Goal: Information Seeking & Learning: Learn about a topic

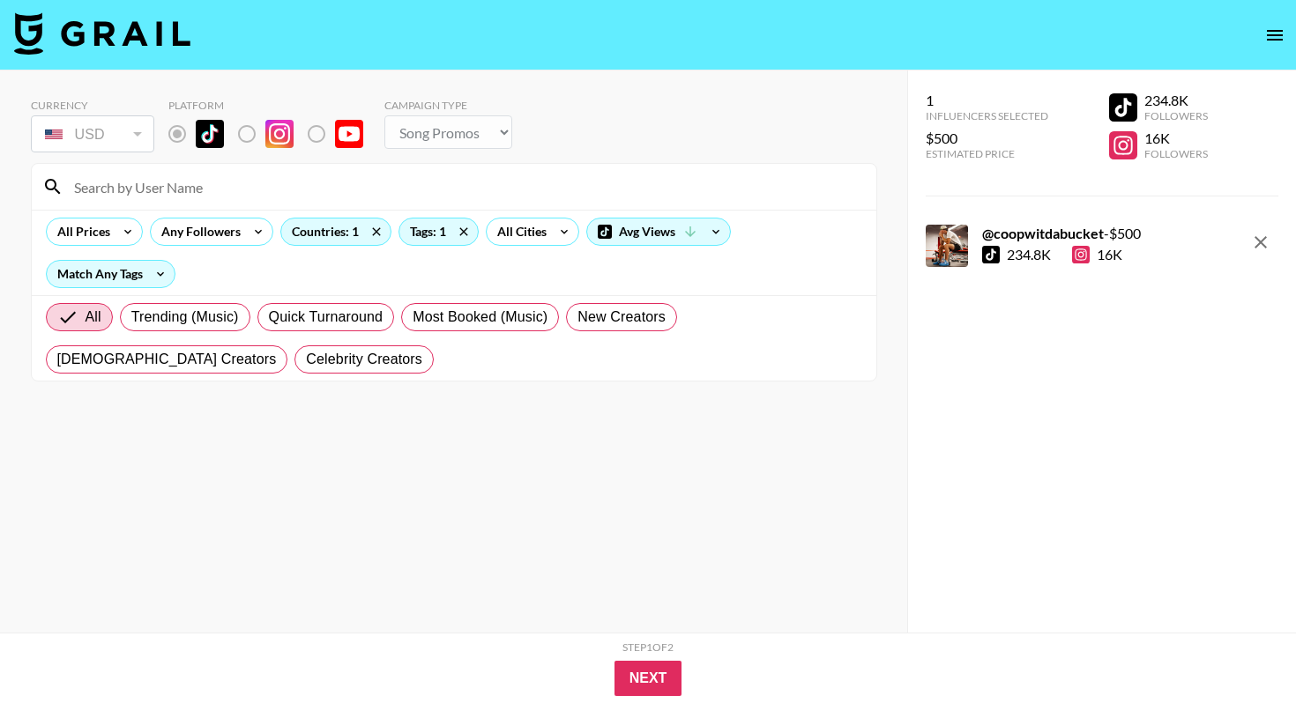
select select "Song"
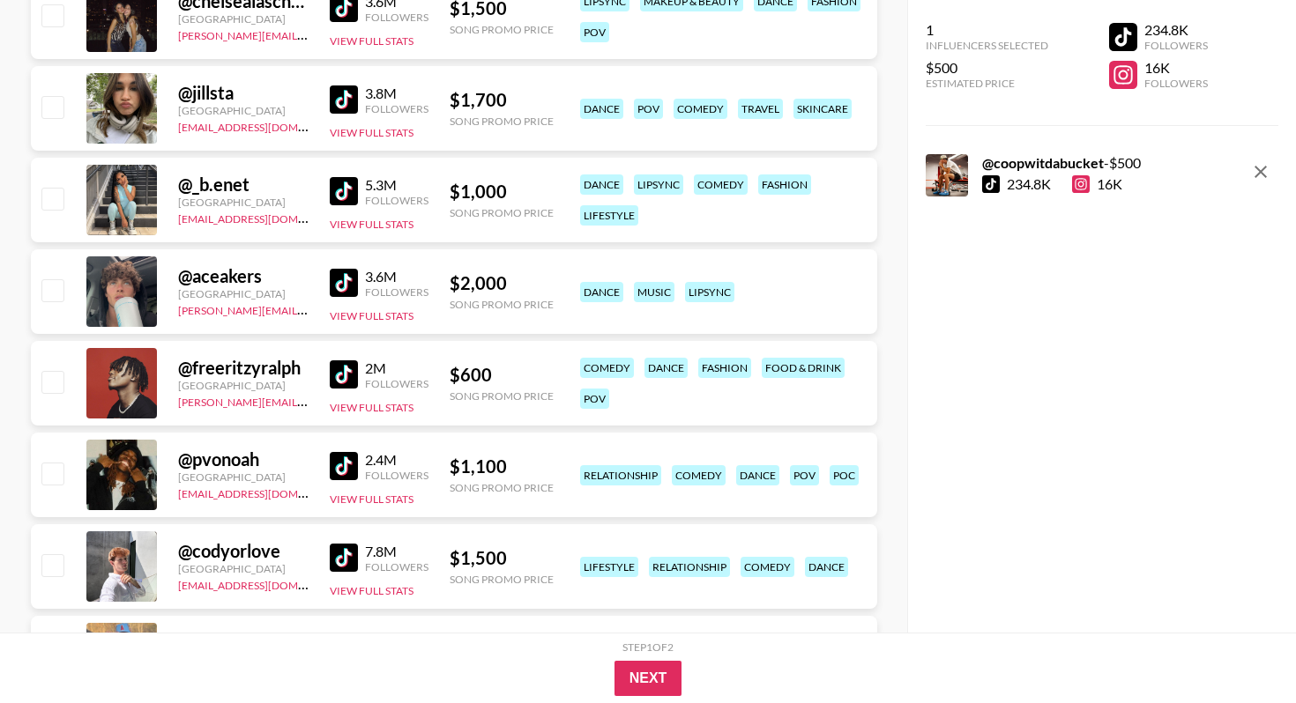
scroll to position [4090, 0]
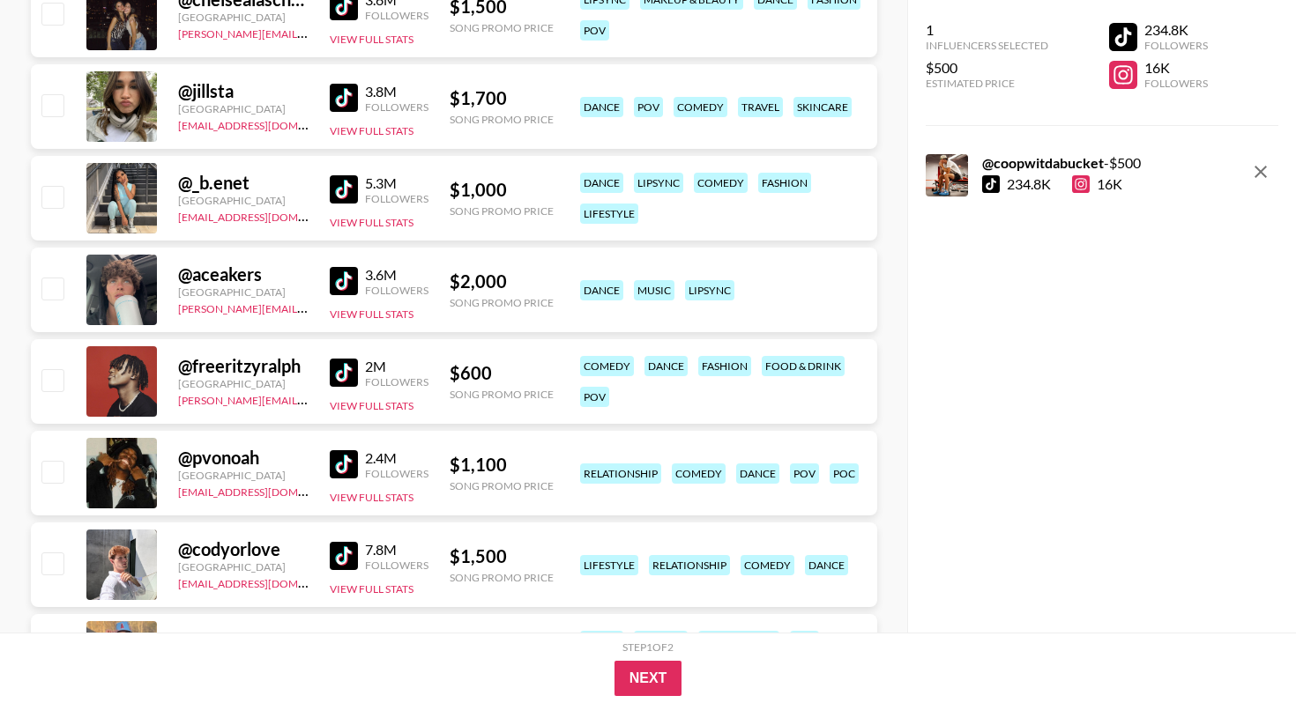
click at [1260, 168] on icon "remove" at bounding box center [1260, 171] width 21 height 21
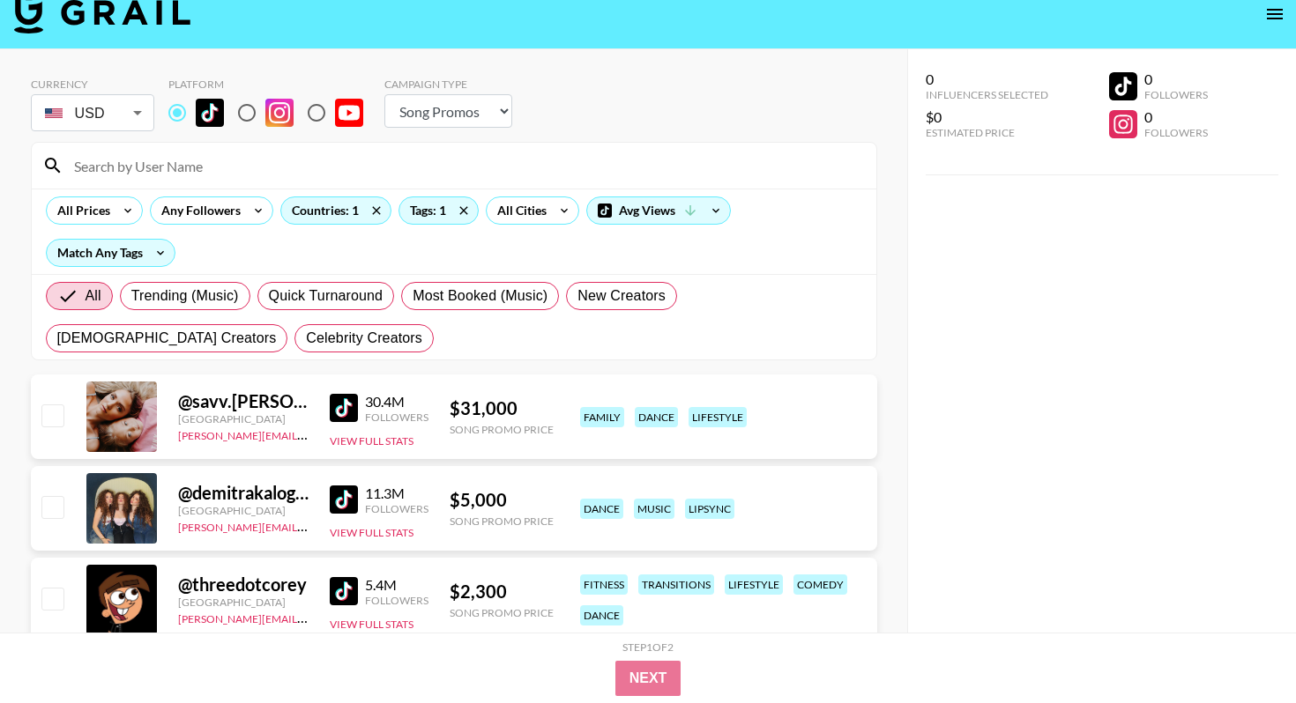
scroll to position [0, 0]
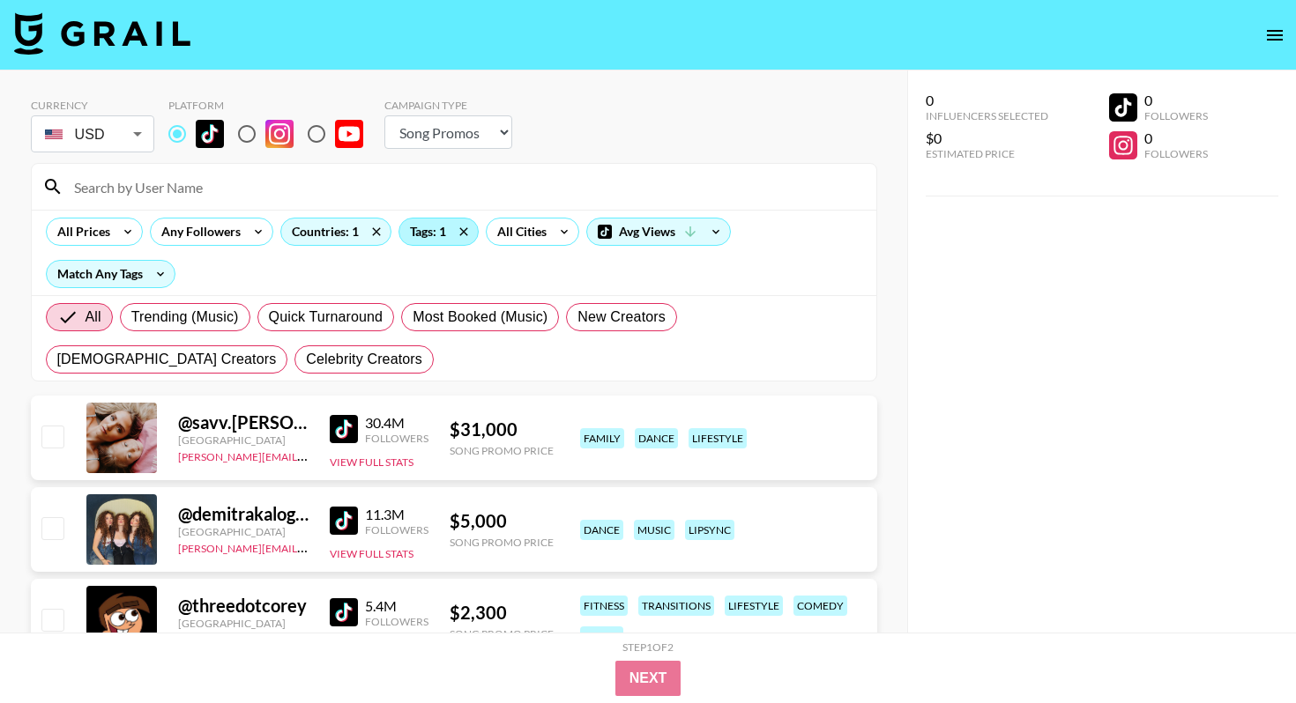
click at [433, 230] on div "Tags: 1" at bounding box center [438, 232] width 78 height 26
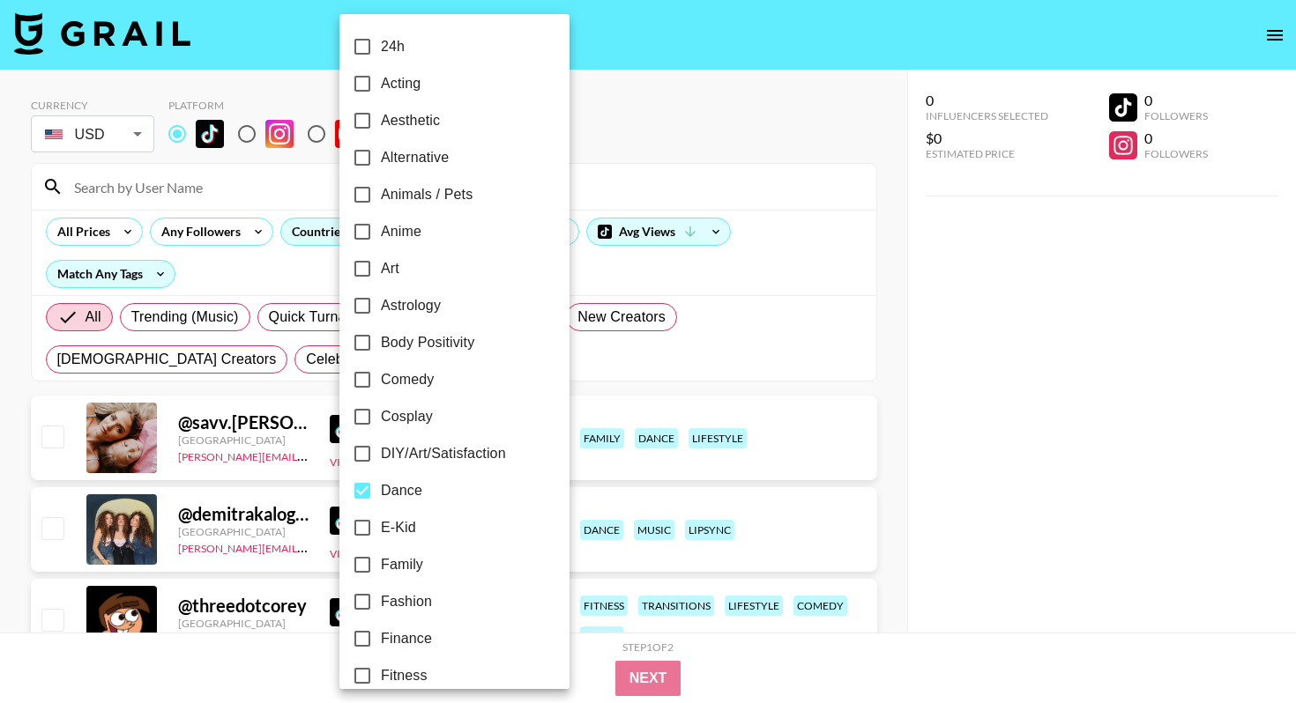
click at [386, 483] on span "Dance" at bounding box center [401, 490] width 41 height 21
click at [381, 483] on input "Dance" at bounding box center [362, 490] width 37 height 37
checkbox input "false"
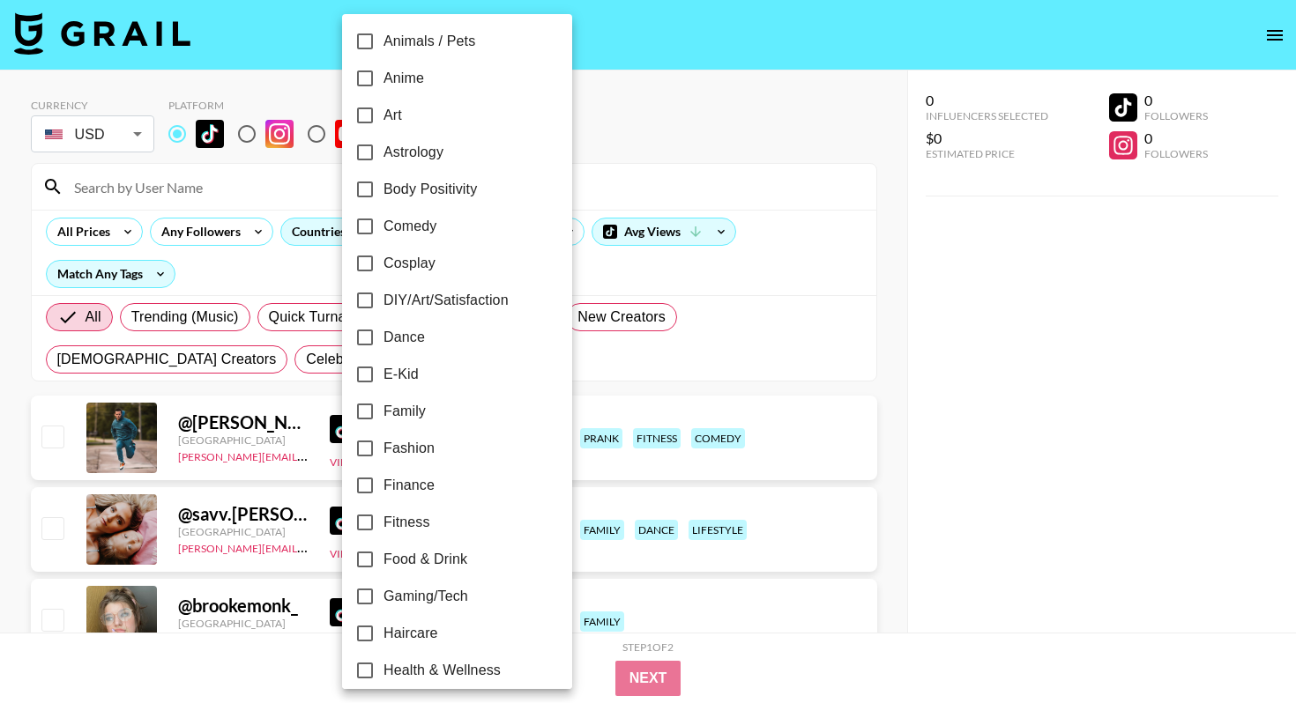
scroll to position [160, 0]
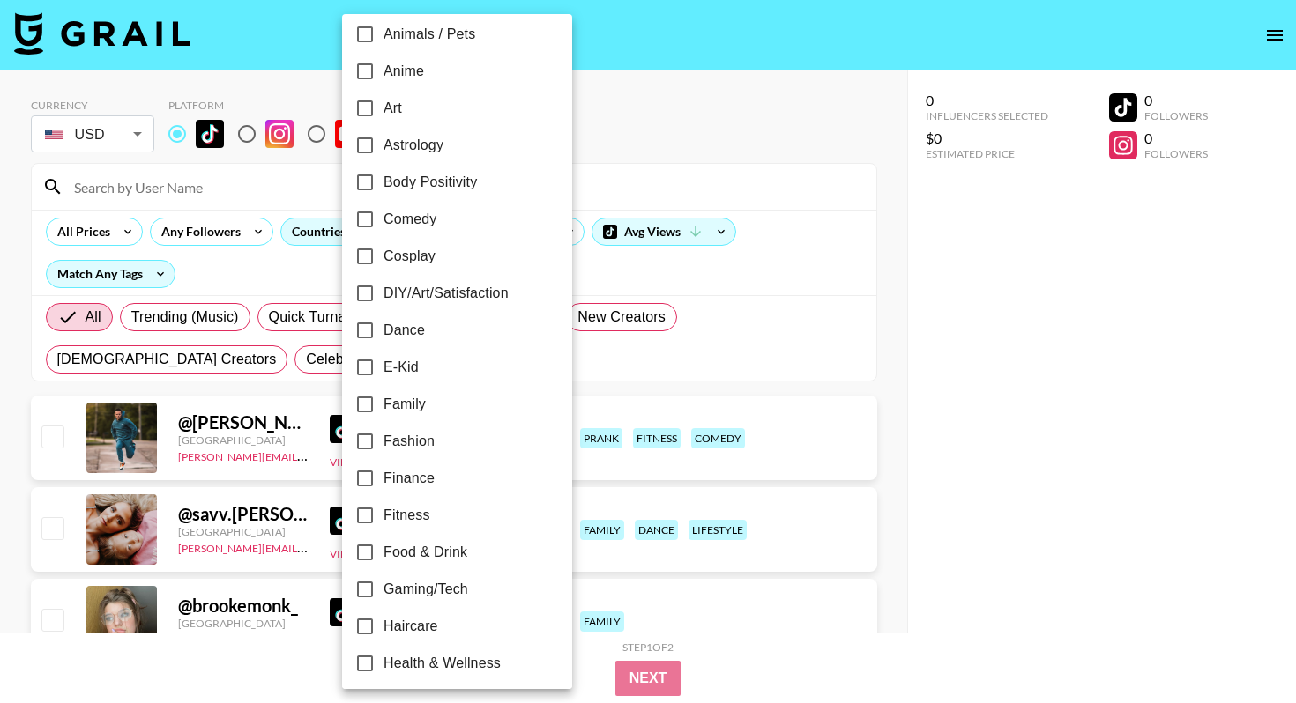
click at [380, 509] on input "Fitness" at bounding box center [364, 515] width 37 height 37
checkbox input "true"
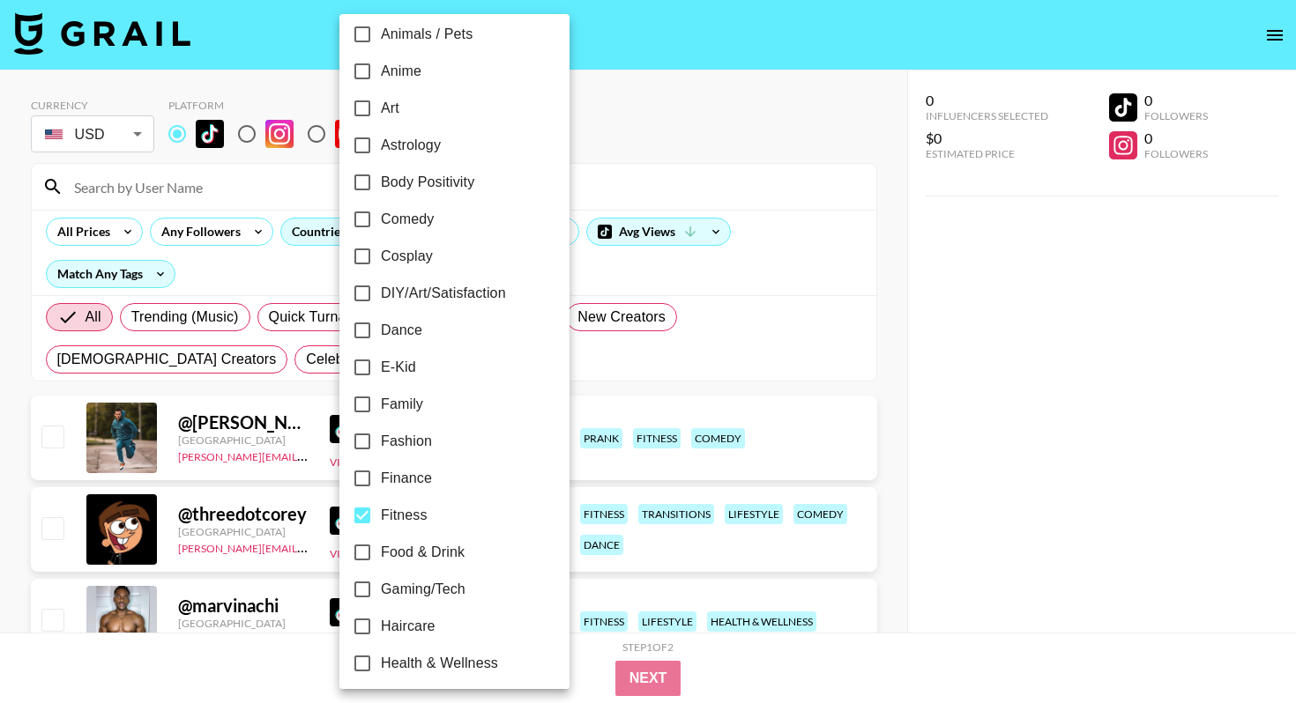
click at [9, 406] on div at bounding box center [648, 351] width 1296 height 703
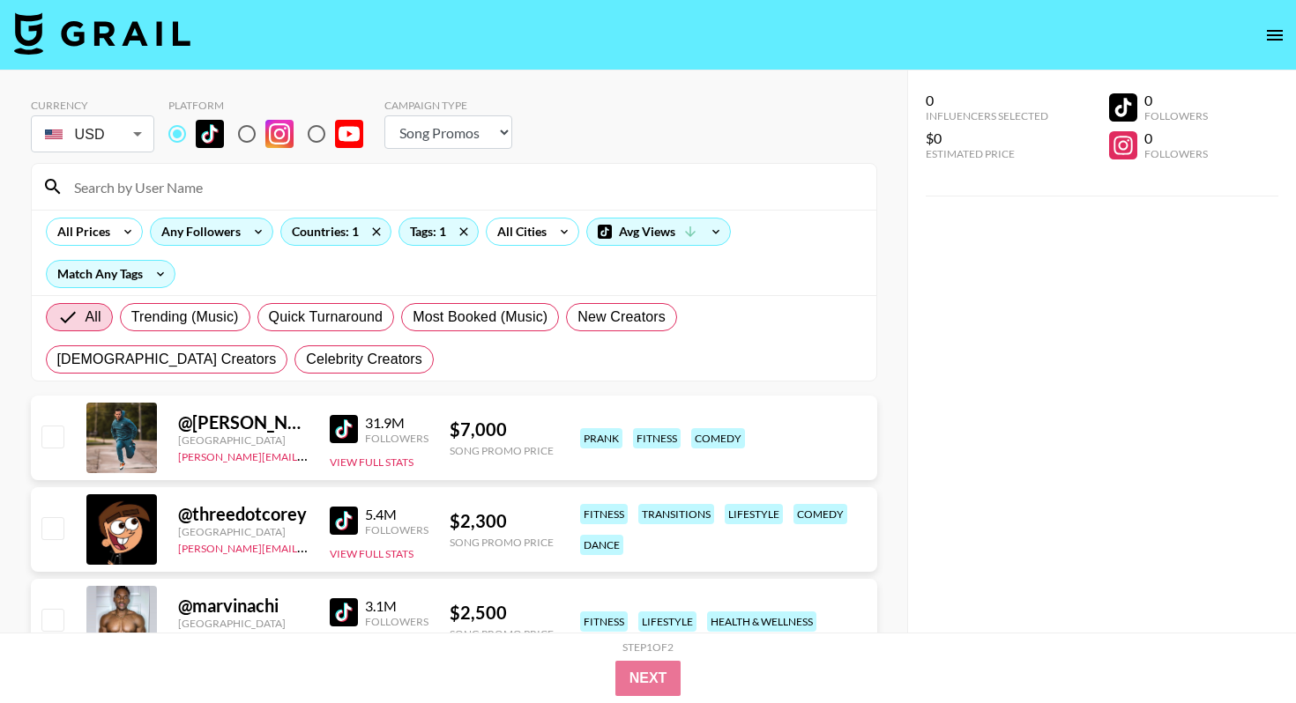
click at [250, 231] on icon at bounding box center [258, 232] width 28 height 26
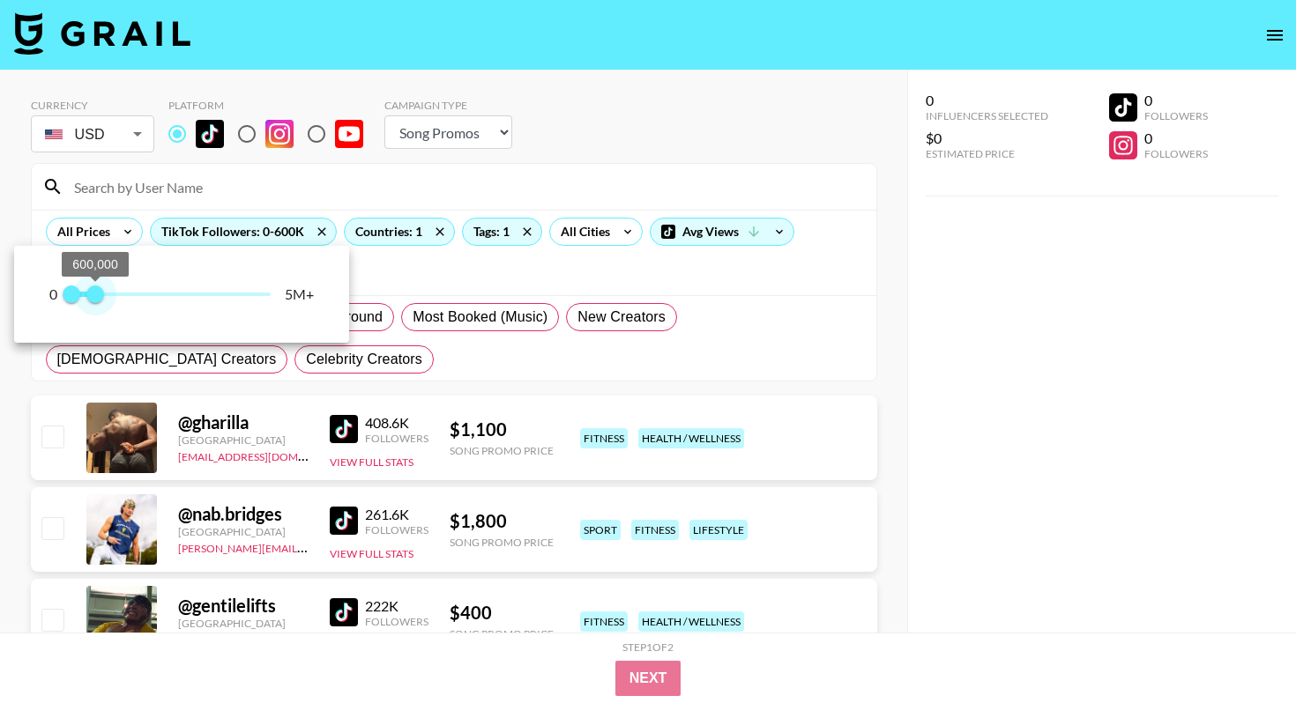
type input "5000000"
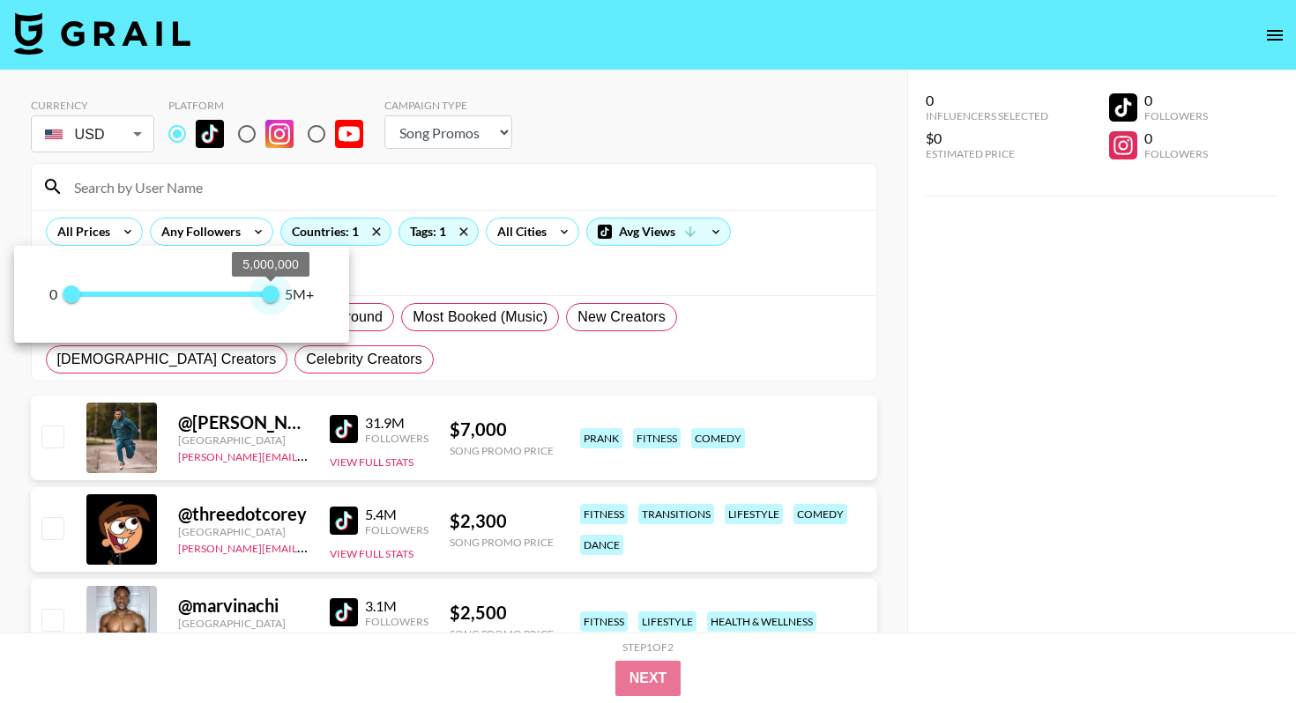
drag, startPoint x: 274, startPoint y: 292, endPoint x: 356, endPoint y: 307, distance: 83.3
click at [356, 307] on div "0 0 5,000,000 5M+" at bounding box center [648, 351] width 1296 height 703
click at [115, 238] on div at bounding box center [648, 351] width 1296 height 703
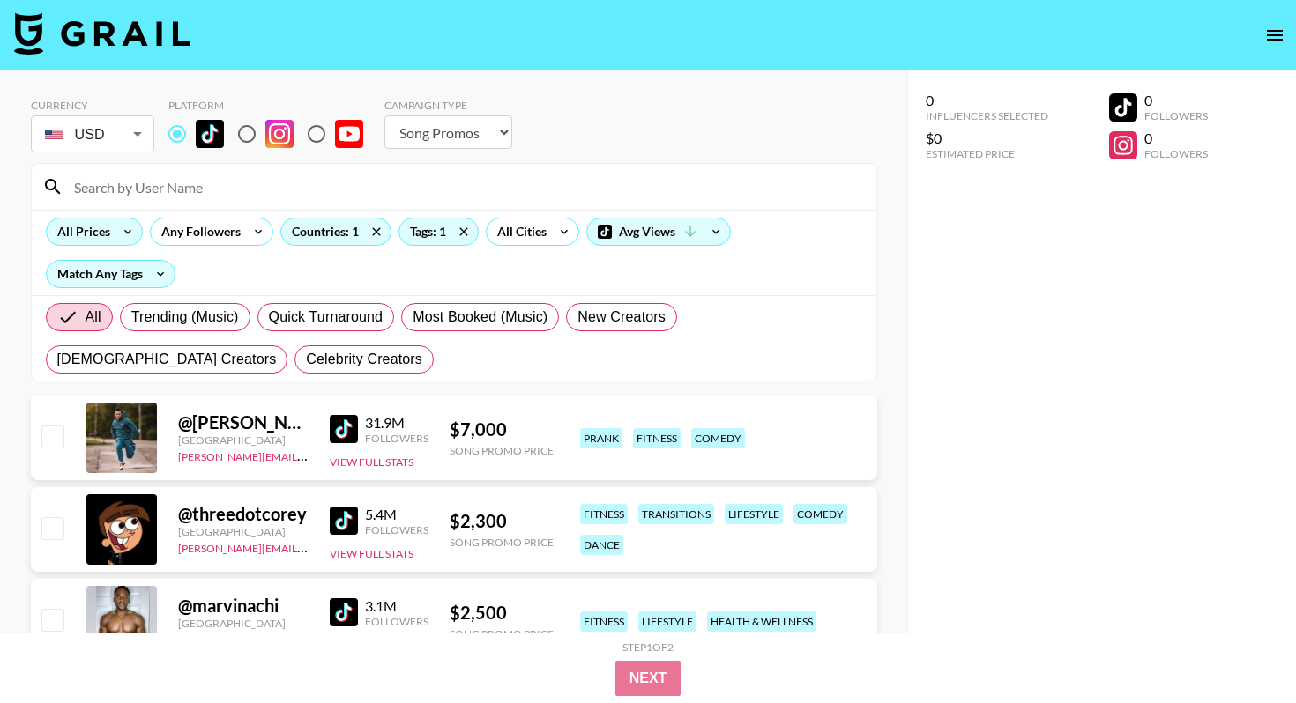
click at [115, 236] on icon at bounding box center [128, 232] width 28 height 26
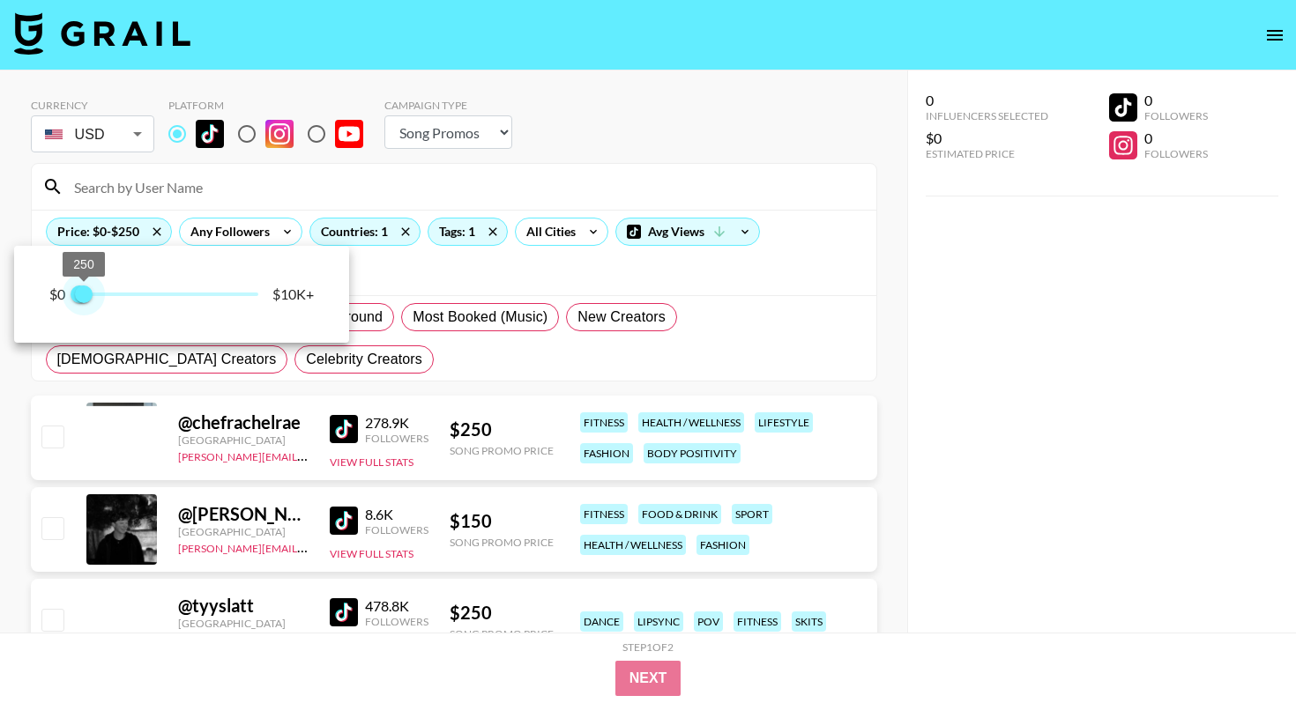
type input "500"
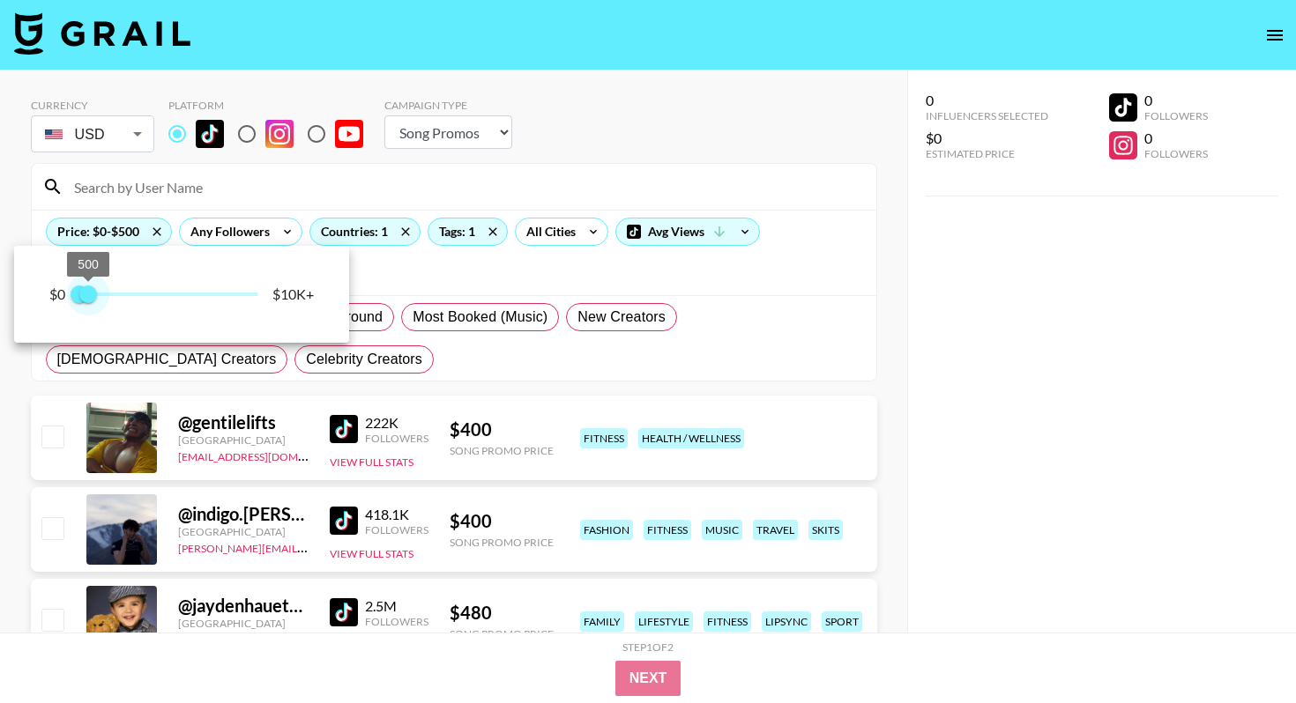
drag, startPoint x: 257, startPoint y: 293, endPoint x: 89, endPoint y: 298, distance: 168.4
click at [89, 298] on span "500" at bounding box center [88, 295] width 18 height 18
click at [17, 408] on div at bounding box center [648, 351] width 1296 height 703
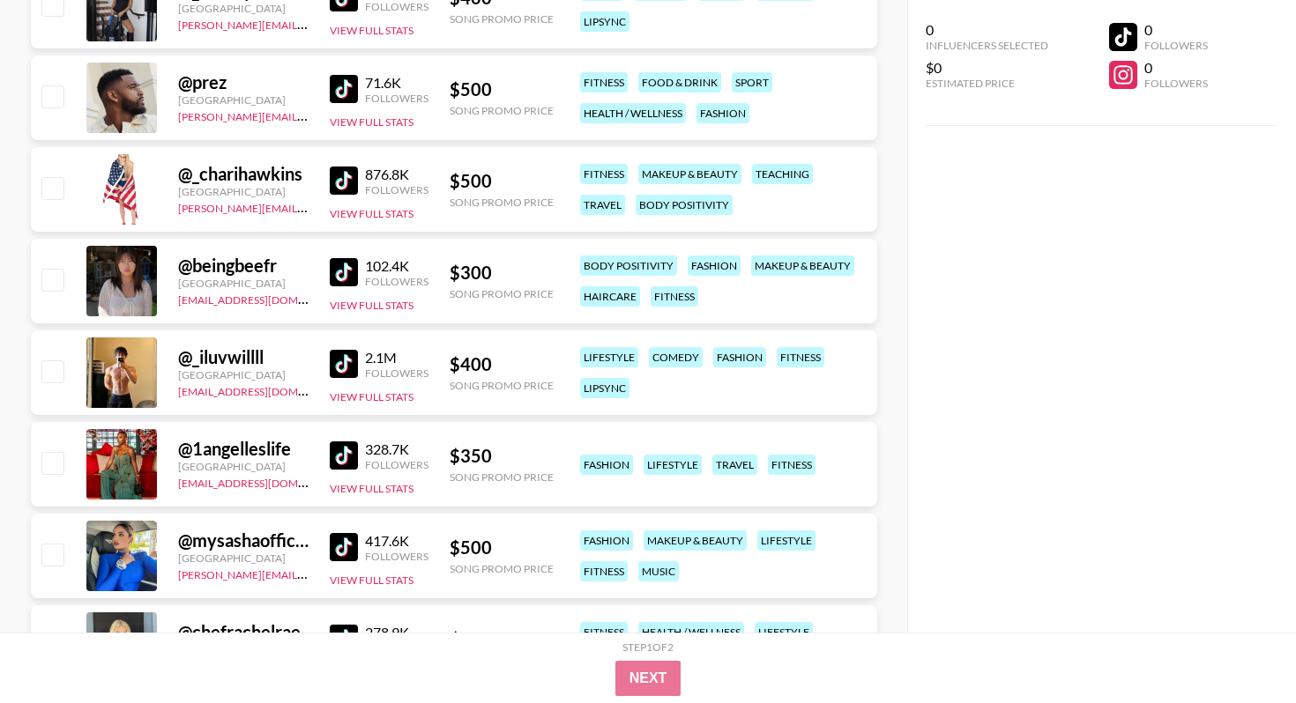
scroll to position [1074, 0]
click at [346, 362] on img at bounding box center [344, 363] width 28 height 28
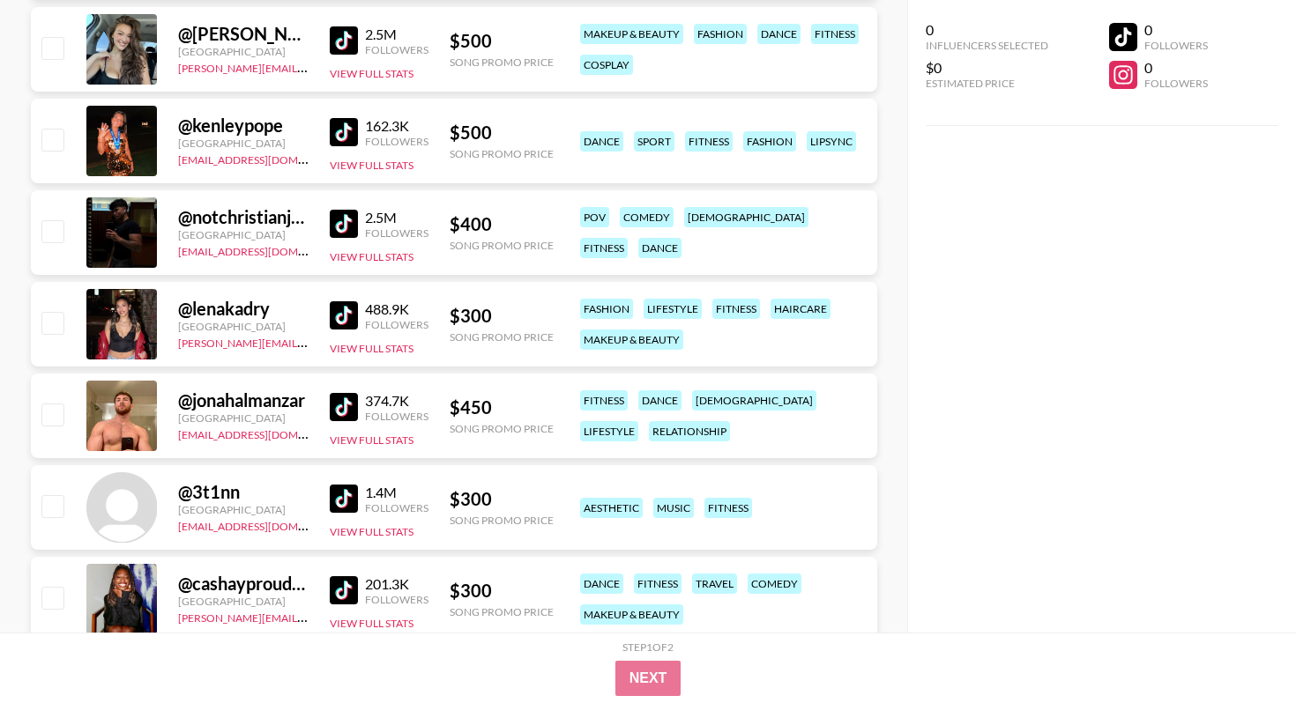
scroll to position [2159, 0]
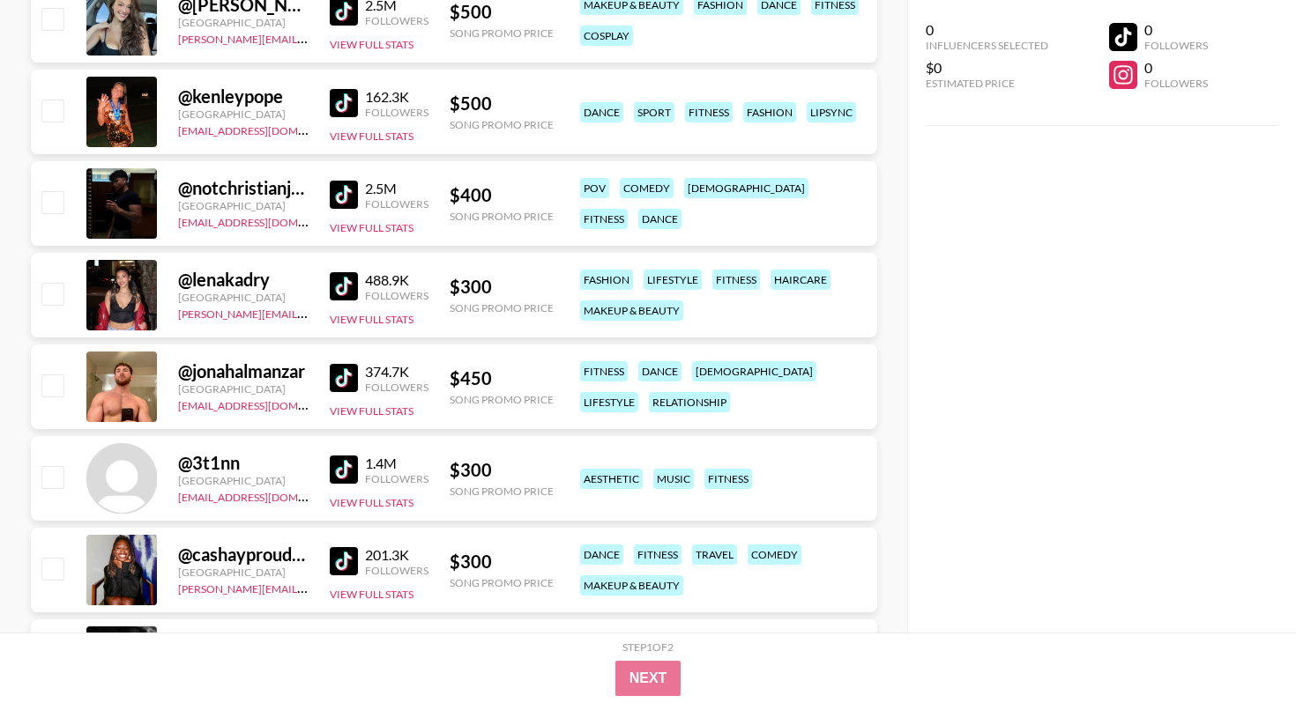
click at [339, 386] on img at bounding box center [344, 378] width 28 height 28
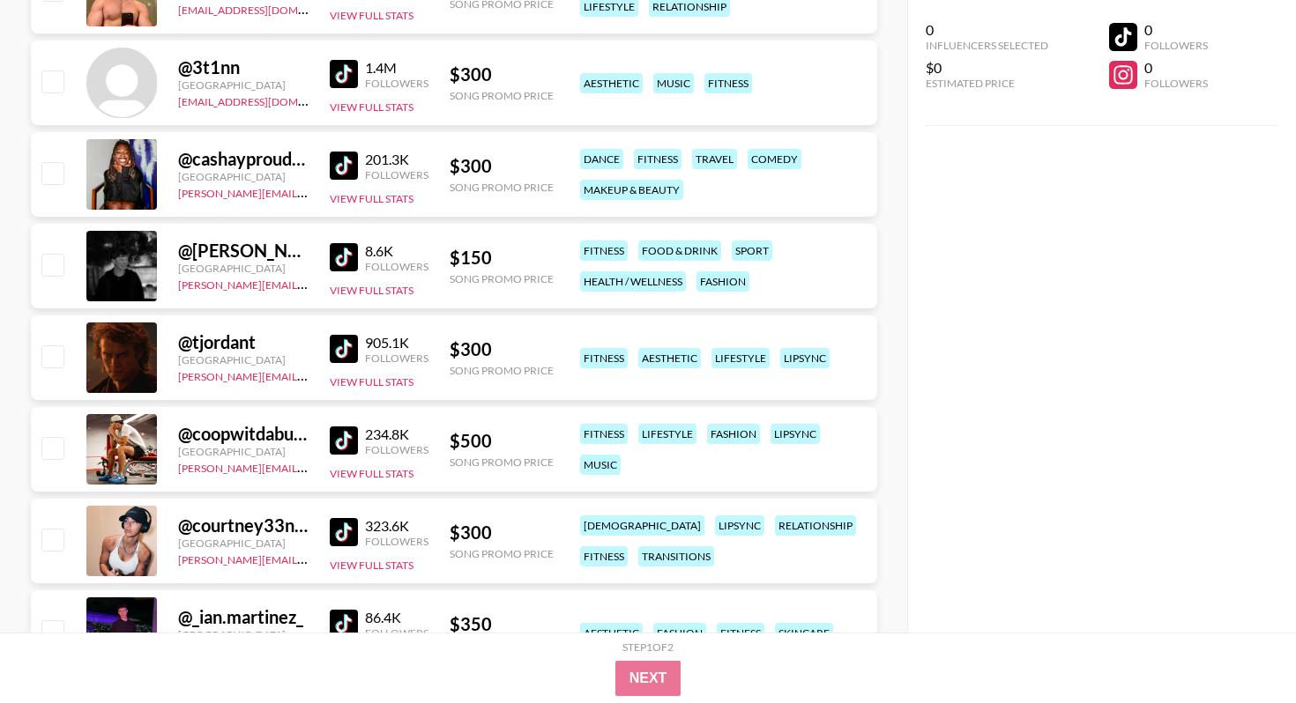
scroll to position [2562, 0]
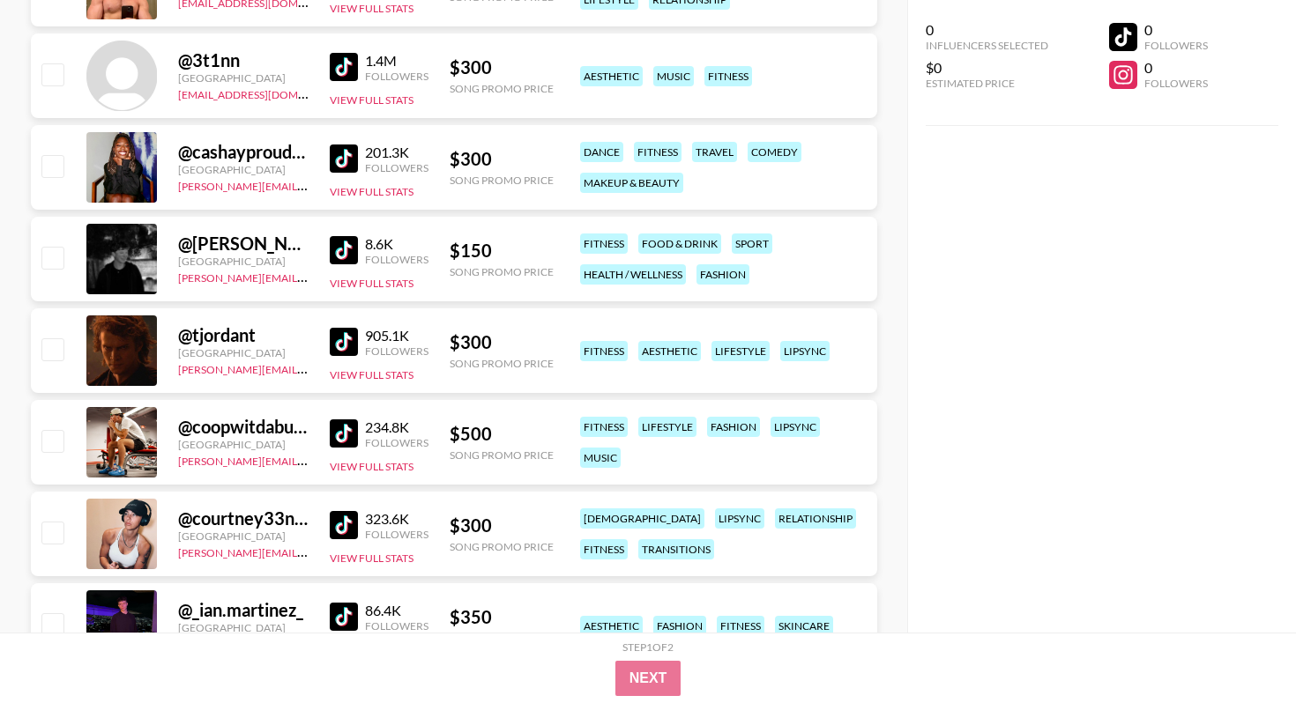
click at [347, 356] on div "905.1K Followers" at bounding box center [379, 342] width 99 height 31
click at [345, 345] on img at bounding box center [344, 342] width 28 height 28
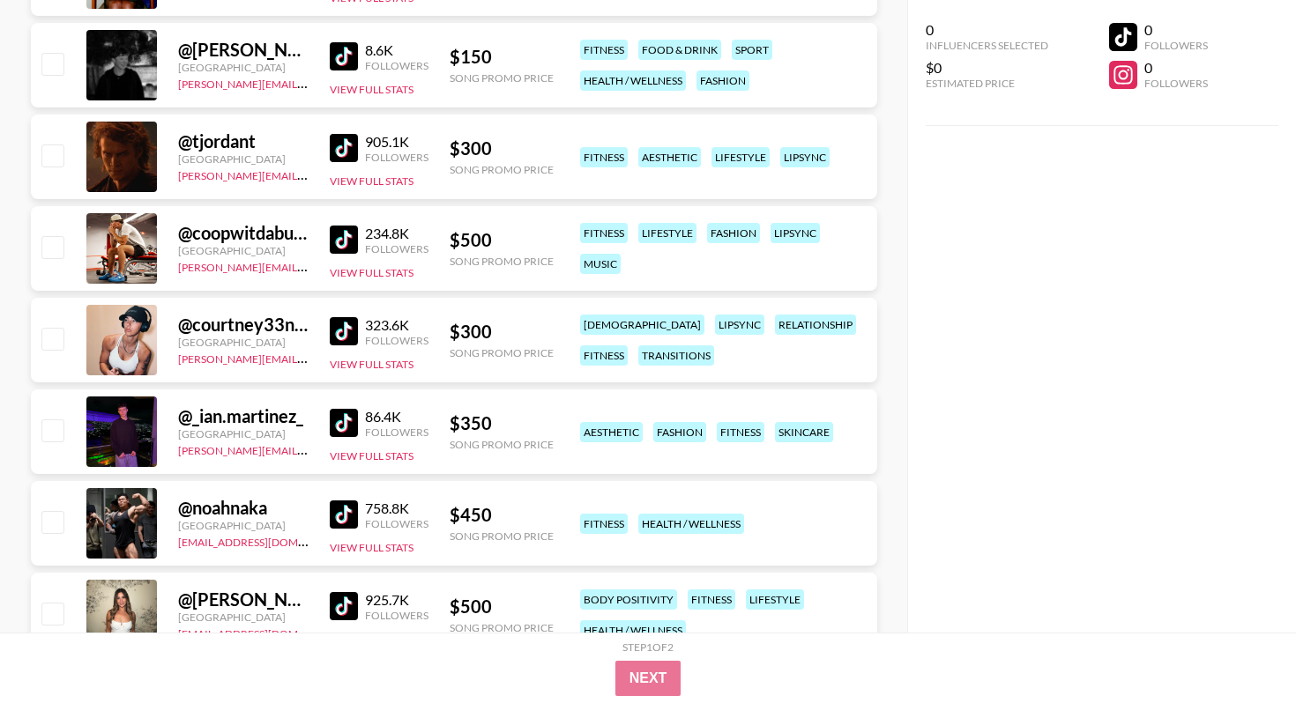
scroll to position [2760, 0]
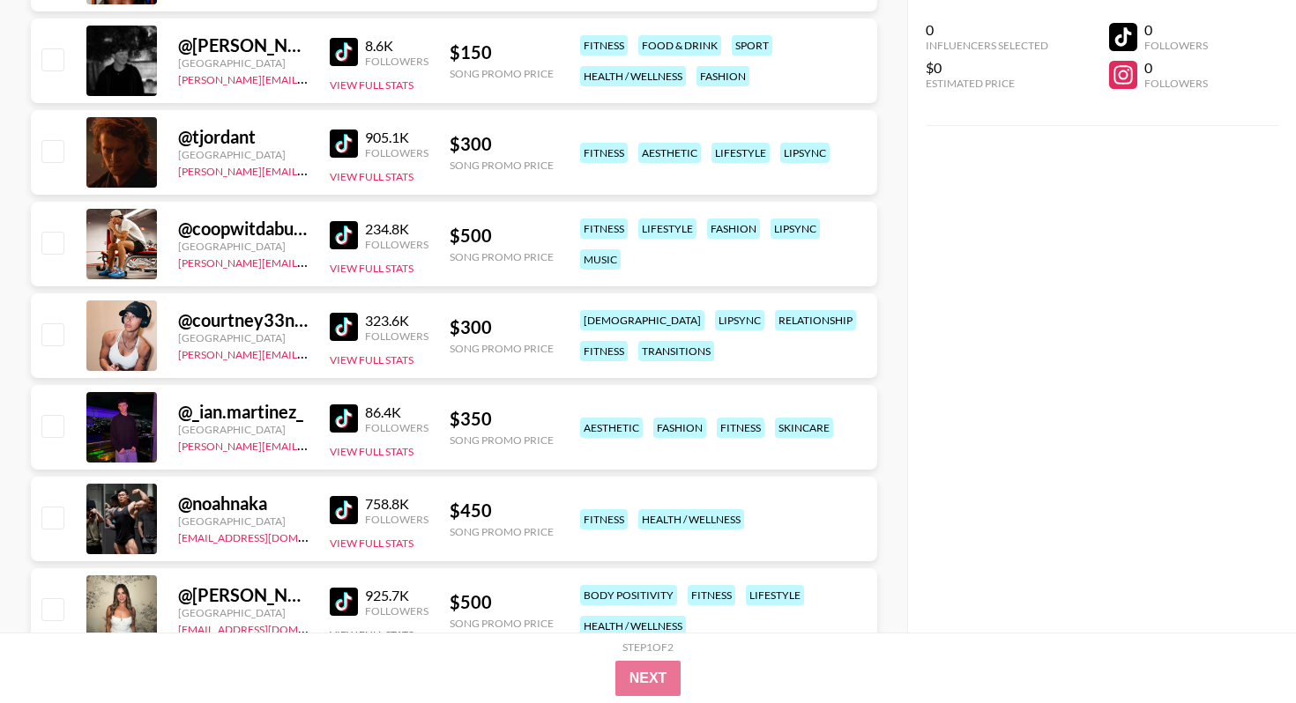
click at [345, 334] on img at bounding box center [344, 327] width 28 height 28
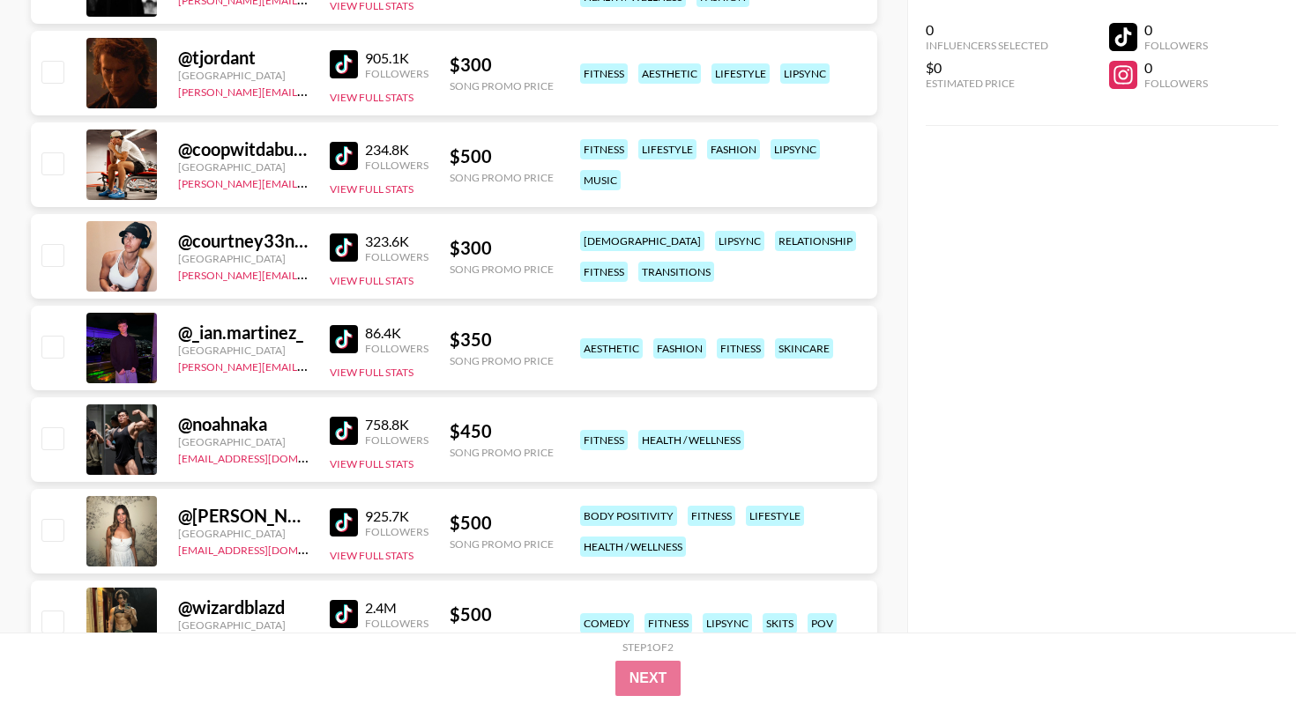
scroll to position [2842, 0]
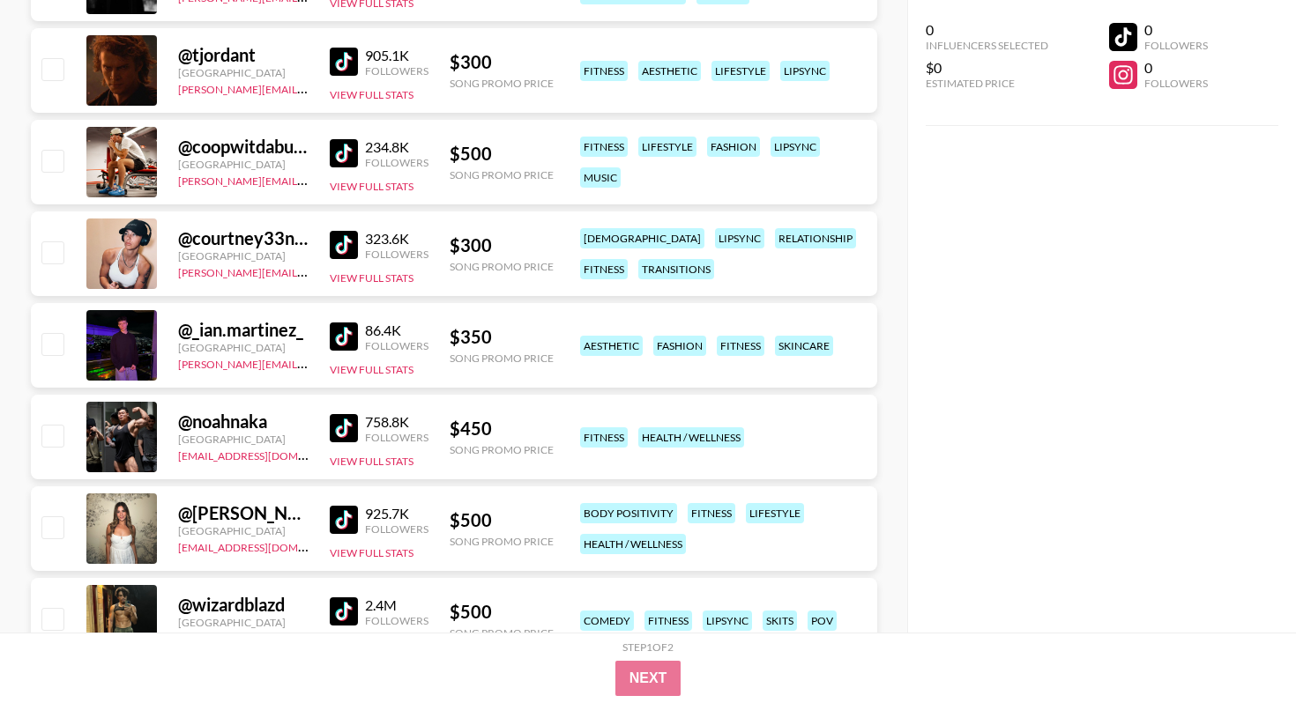
click at [344, 428] on img at bounding box center [344, 428] width 28 height 28
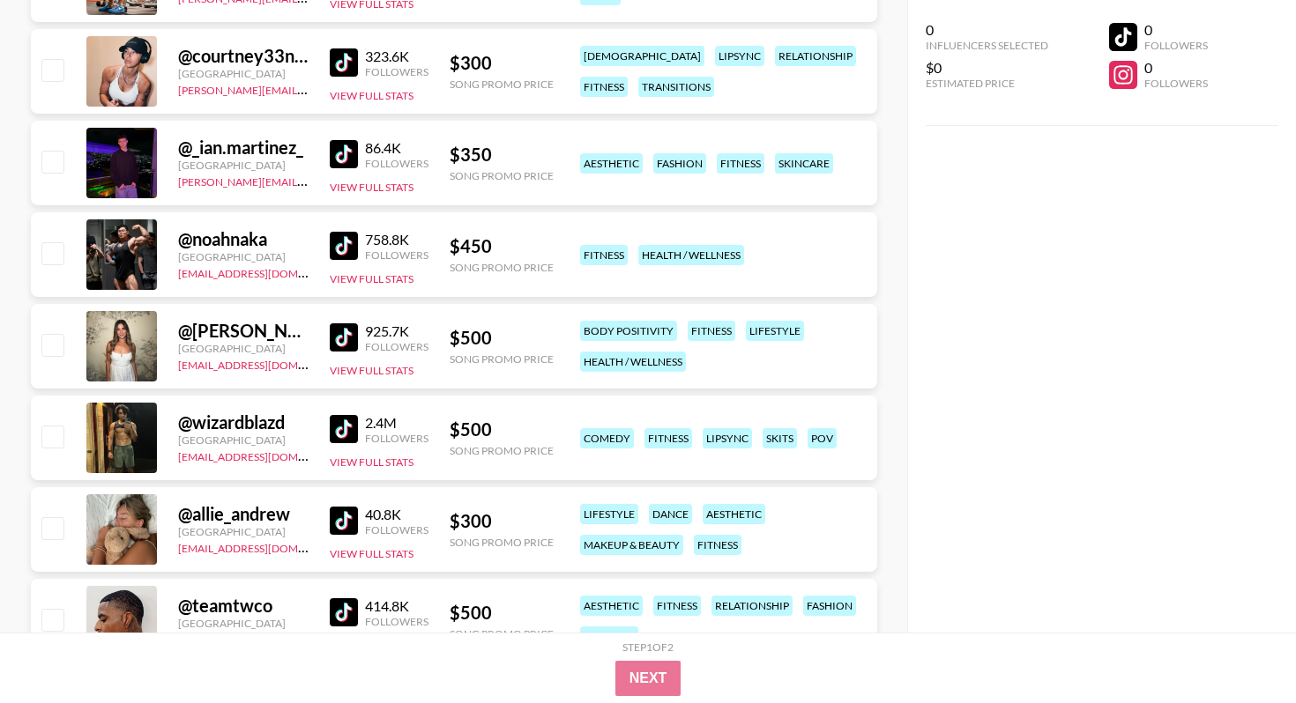
scroll to position [3034, 0]
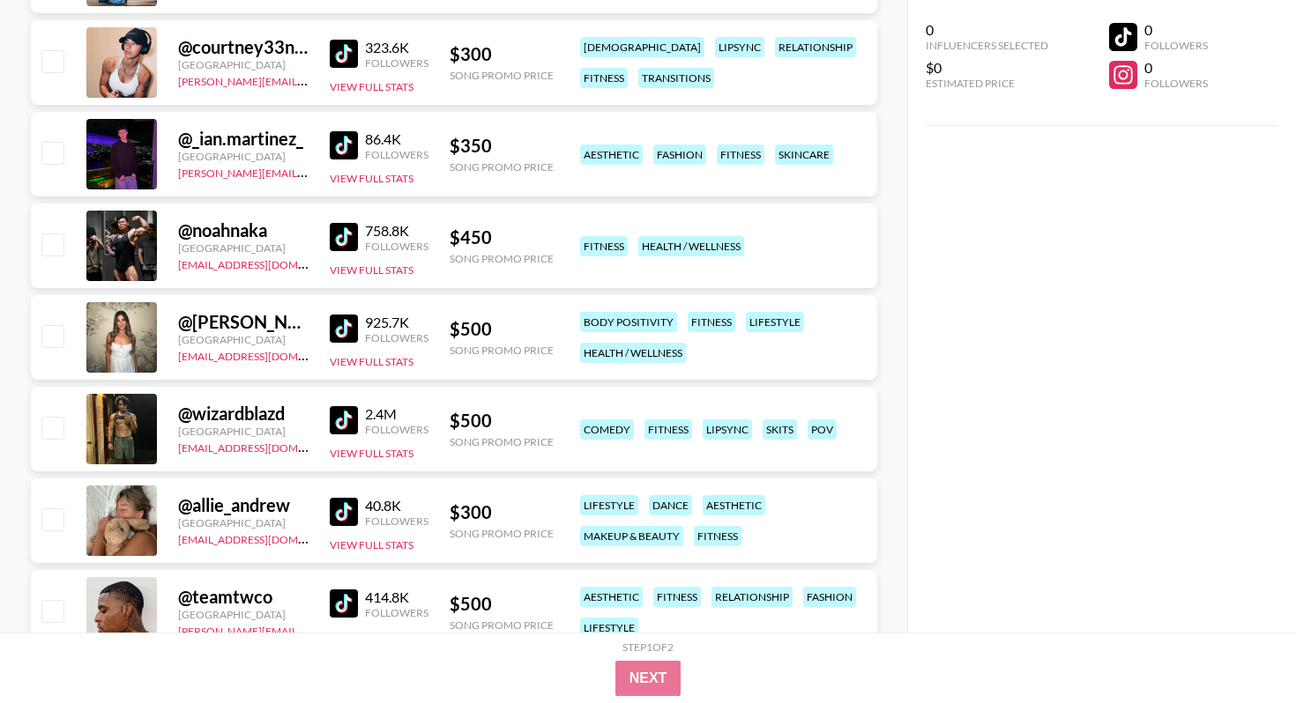
click at [351, 430] on img at bounding box center [344, 420] width 28 height 28
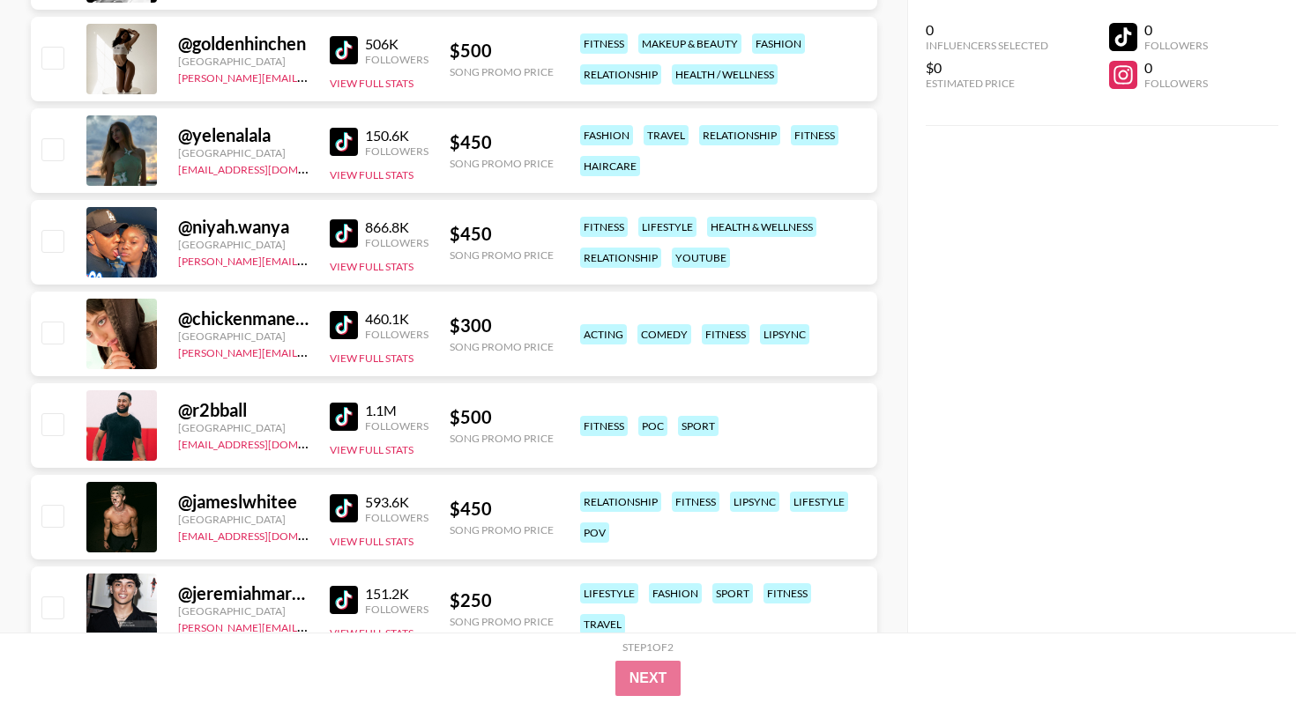
scroll to position [3863, 0]
click at [345, 506] on img at bounding box center [344, 508] width 28 height 28
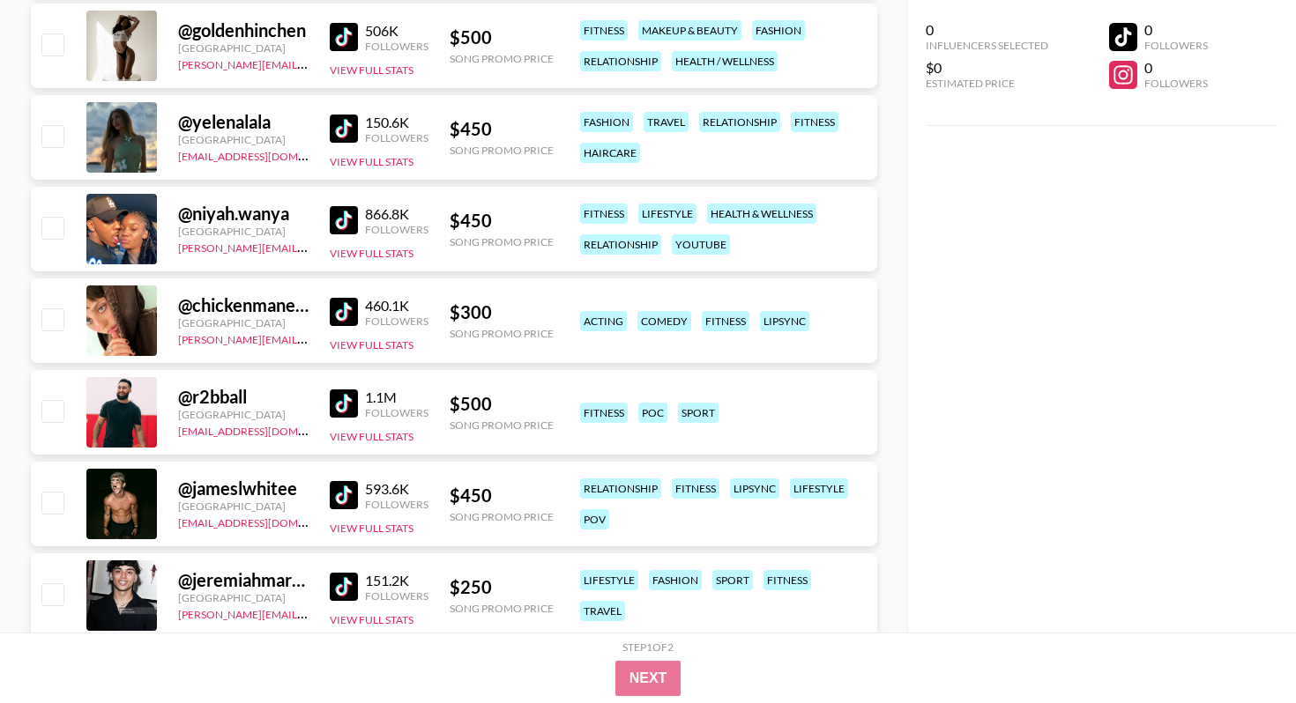
scroll to position [3874, 0]
click at [351, 405] on img at bounding box center [344, 404] width 28 height 28
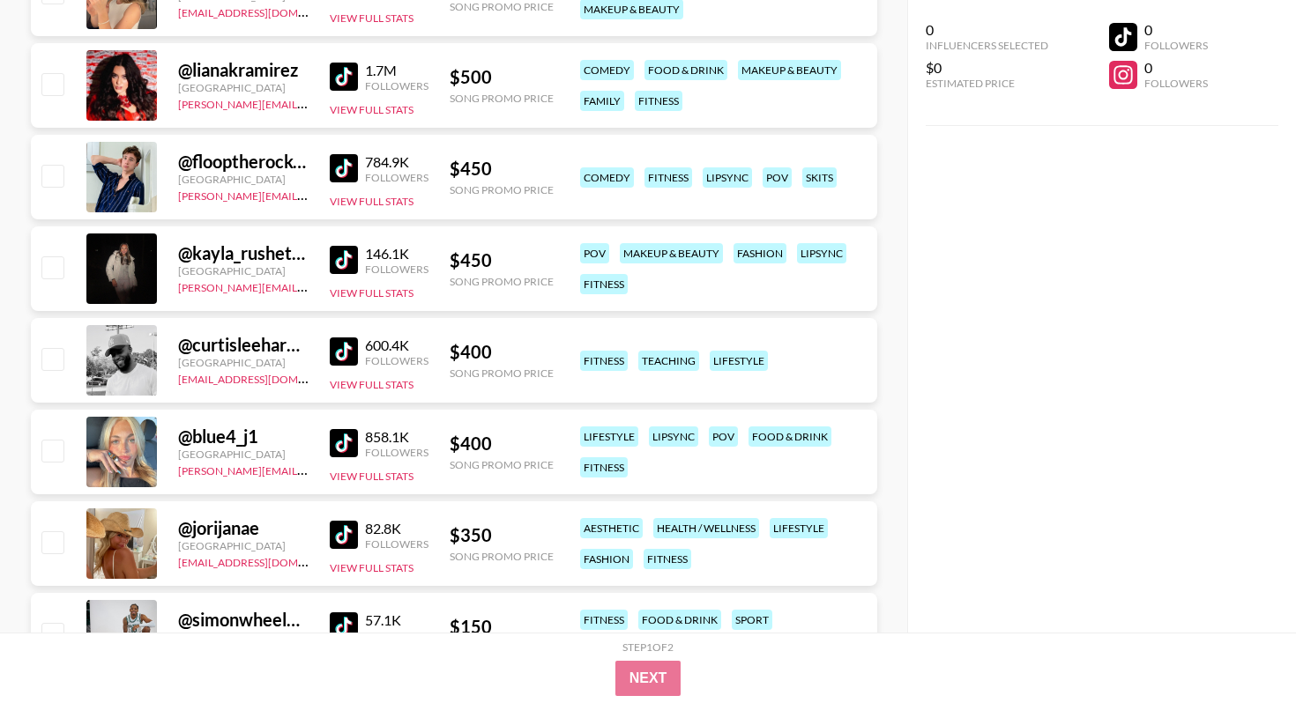
scroll to position [4572, 0]
